Goal: Transaction & Acquisition: Purchase product/service

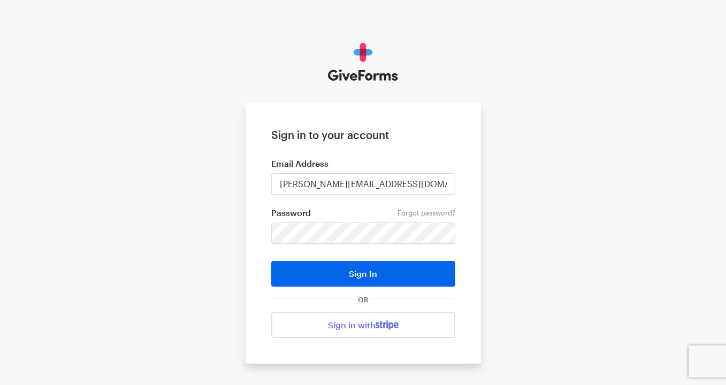
type input "katie@justfund.us"
click at [271, 261] on button "Sign In" at bounding box center [363, 274] width 184 height 26
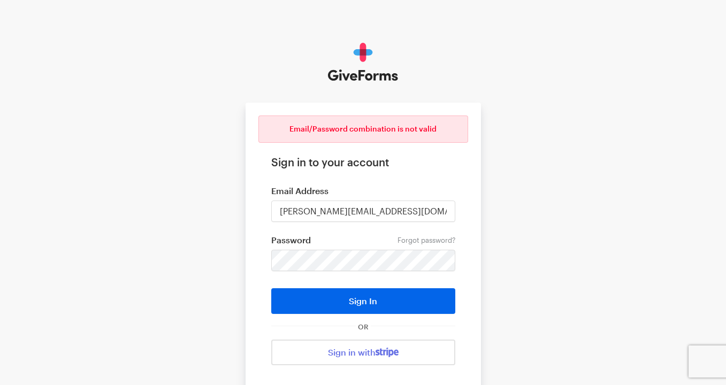
click at [328, 249] on form "Email/Password combination is not valid Sign in to your account Email Address k…" at bounding box center [363, 247] width 235 height 288
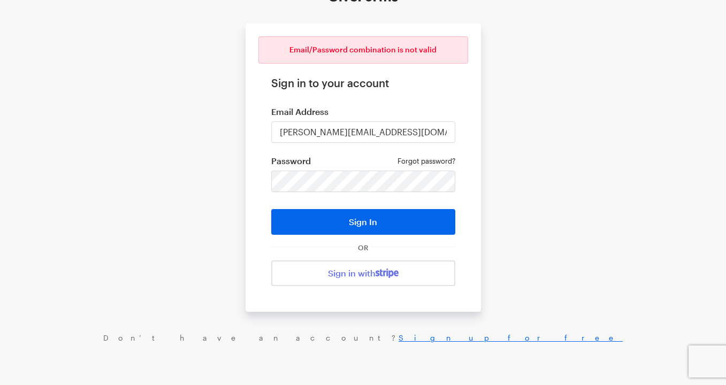
click at [418, 160] on link "Forgot password?" at bounding box center [426, 161] width 58 height 9
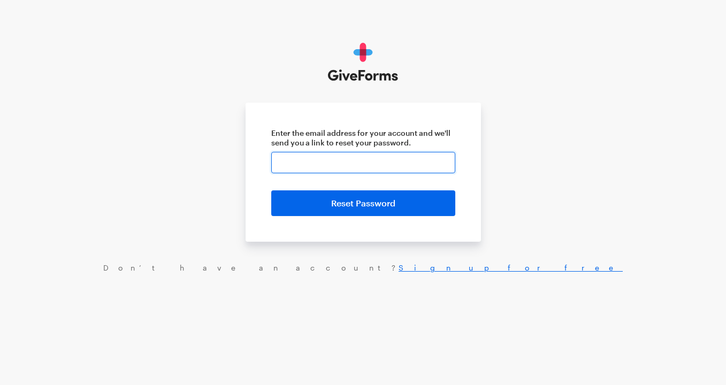
click at [402, 170] on input "Enter the email address for your account and we'll send you a link to reset you…" at bounding box center [363, 162] width 184 height 21
type input "[PERSON_NAME][EMAIL_ADDRESS][DOMAIN_NAME]"
click at [271, 190] on button "Reset Password" at bounding box center [363, 203] width 184 height 26
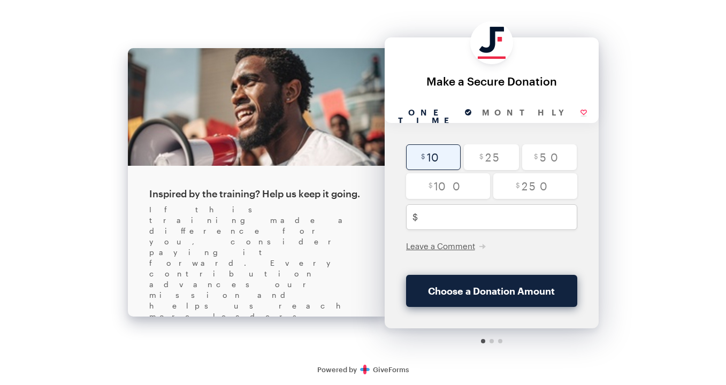
click at [438, 158] on input "radio" at bounding box center [433, 157] width 55 height 26
radio input "true"
type input "10"
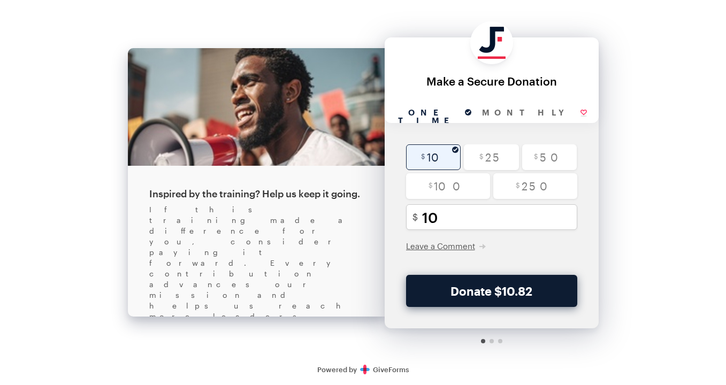
click at [506, 302] on button "Donate $10.82" at bounding box center [491, 291] width 171 height 32
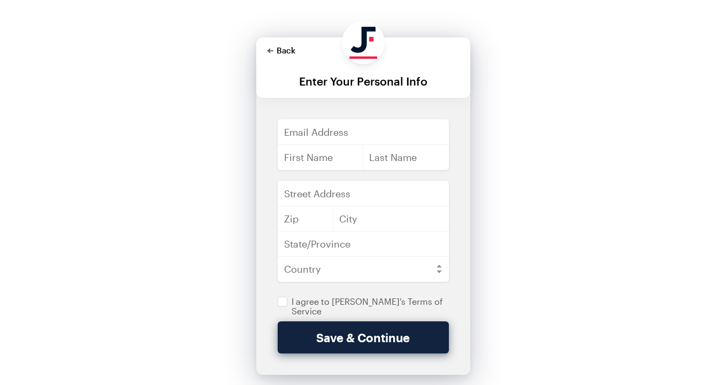
click at [281, 50] on button "Back" at bounding box center [281, 50] width 28 height 9
checkbox input "true"
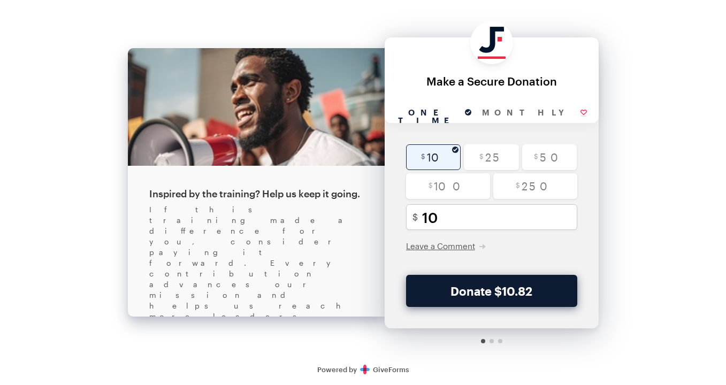
click at [497, 287] on button "Donate $10.82" at bounding box center [491, 291] width 171 height 32
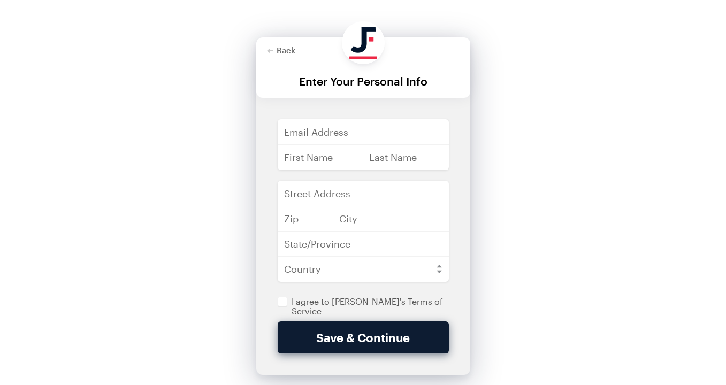
scroll to position [47, 0]
